Goal: Task Accomplishment & Management: Complete application form

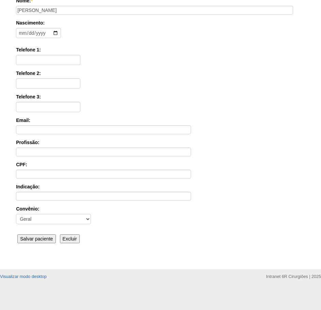
scroll to position [106, 0]
click at [52, 240] on input "Salvar paciente" at bounding box center [36, 238] width 38 height 9
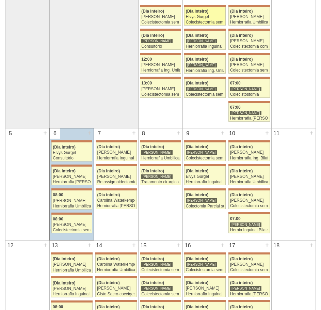
scroll to position [34, 0]
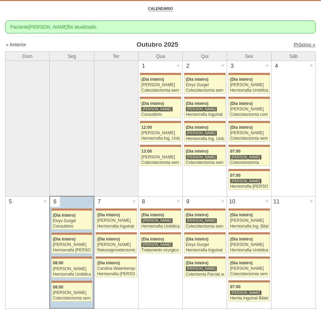
click at [298, 45] on link "Próximo »" at bounding box center [304, 44] width 21 height 5
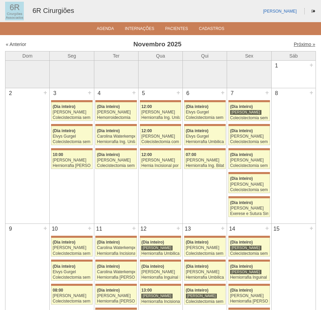
click at [302, 45] on link "Próximo »" at bounding box center [304, 44] width 21 height 5
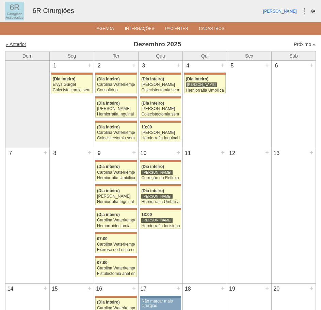
click at [26, 45] on link "« Anterior" at bounding box center [16, 44] width 20 height 5
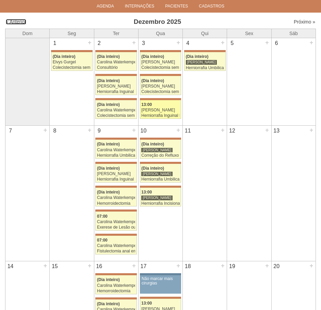
scroll to position [150, 0]
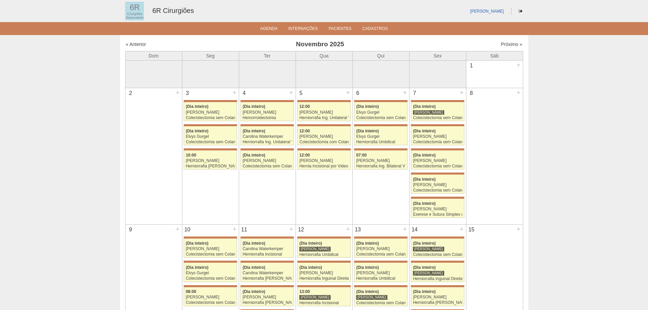
click at [321, 48] on div "« Anterior [DATE] Próximo »" at bounding box center [324, 45] width 398 height 11
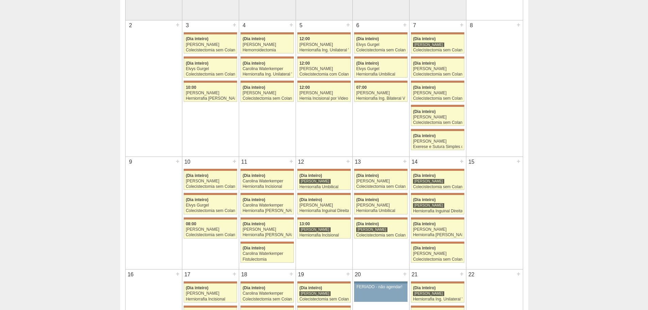
scroll to position [68, 0]
click at [275, 187] on div "Herniorrafia Incisional" at bounding box center [267, 186] width 49 height 4
